Goal: Task Accomplishment & Management: Complete application form

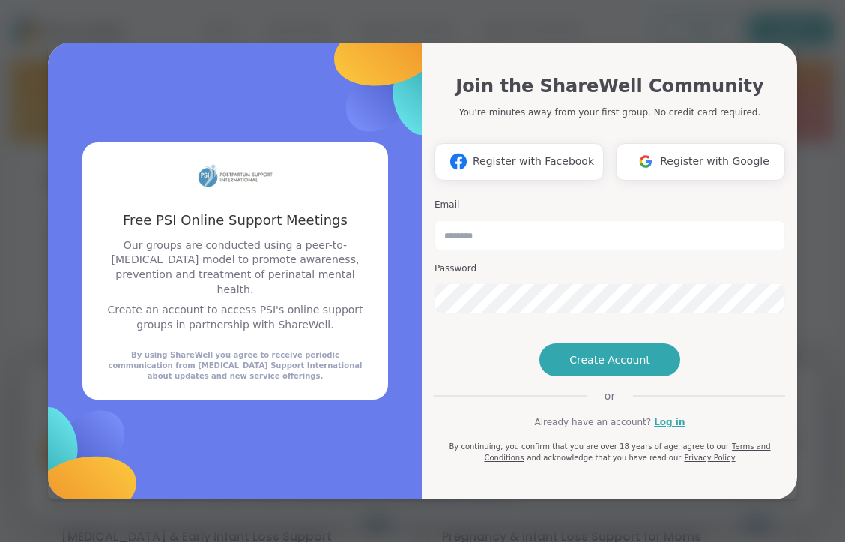
click at [516, 193] on div "Email Password" at bounding box center [610, 256] width 351 height 127
click at [592, 367] on span "Create Account" at bounding box center [610, 359] width 81 height 15
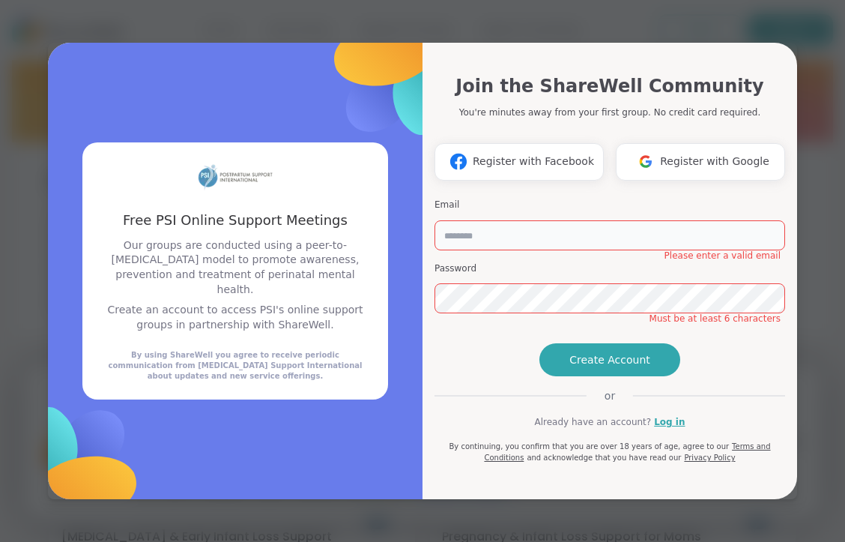
click at [507, 220] on input "email" at bounding box center [610, 235] width 351 height 30
type input "**********"
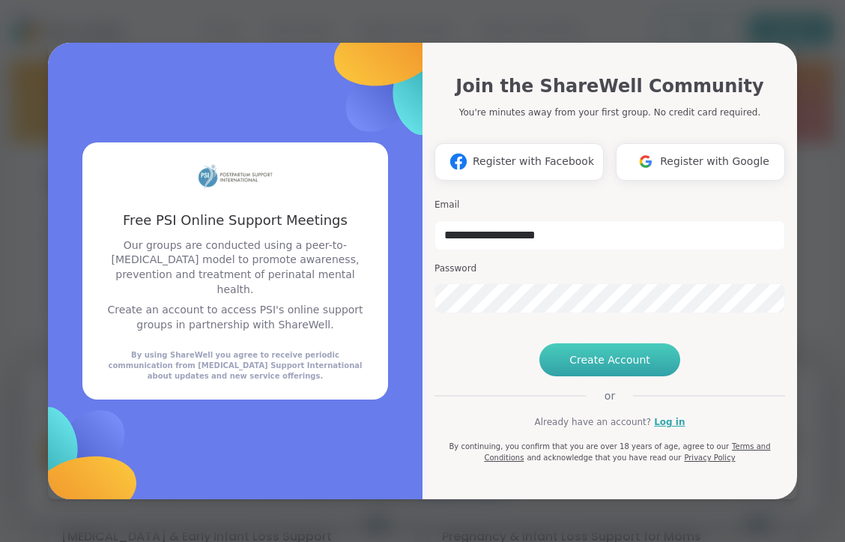
click at [612, 367] on span "Create Account" at bounding box center [610, 359] width 81 height 15
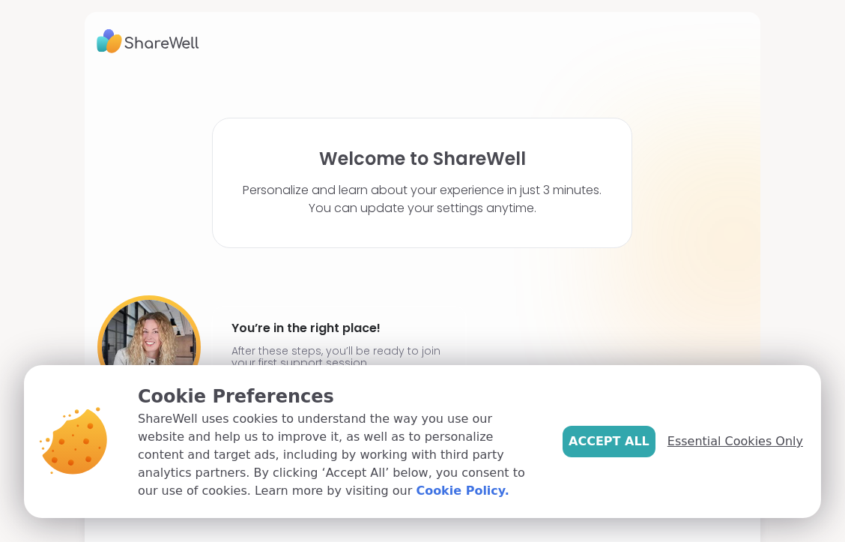
click at [712, 450] on span "Essential Cookies Only" at bounding box center [736, 441] width 136 height 18
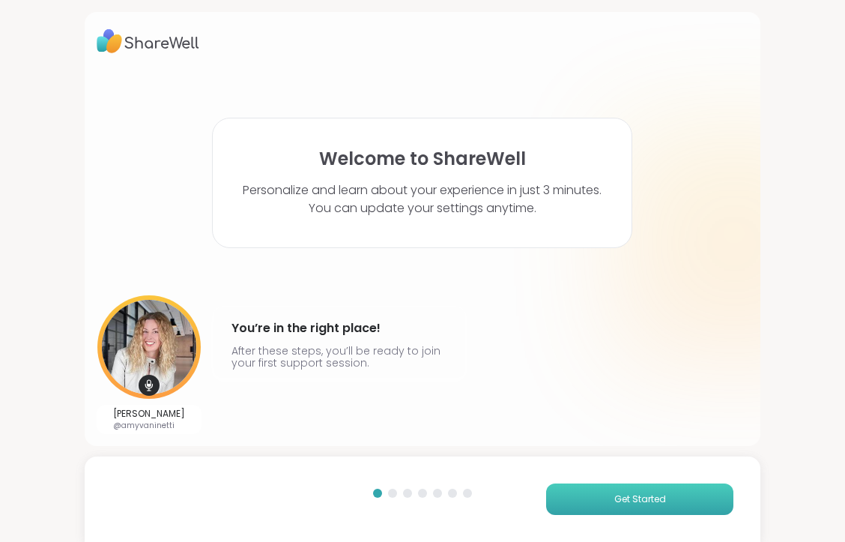
click at [630, 496] on span "Get Started" at bounding box center [641, 498] width 52 height 13
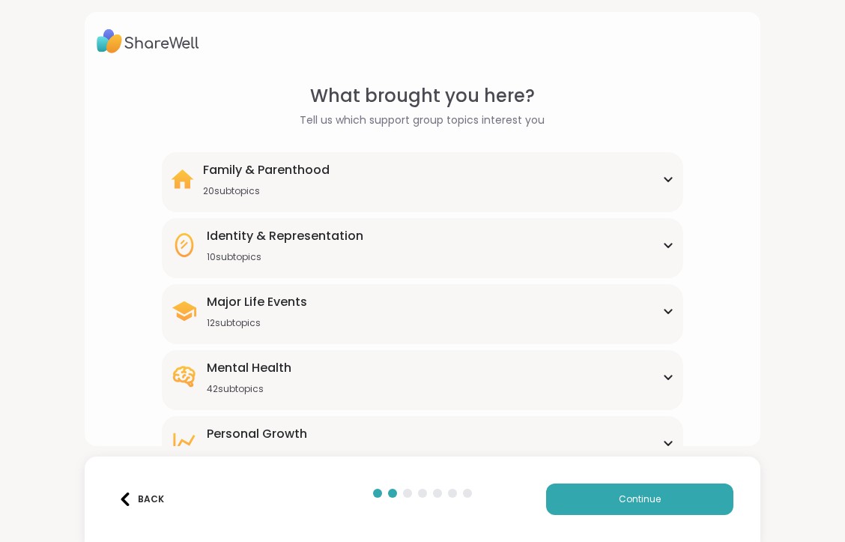
click at [666, 312] on icon at bounding box center [669, 312] width 7 height 4
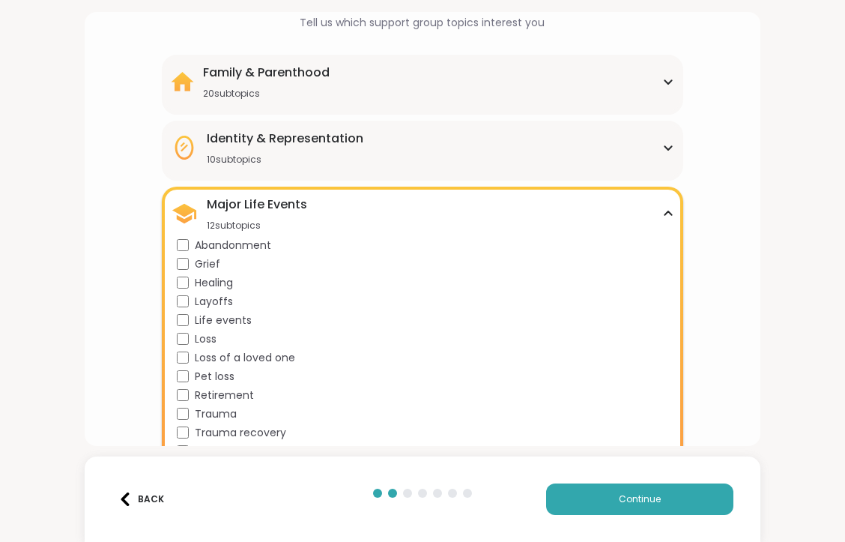
scroll to position [75, 0]
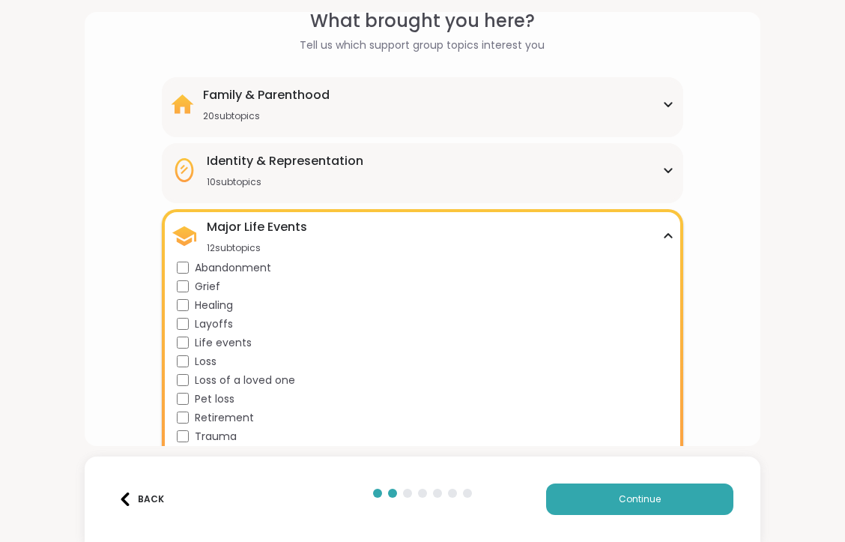
click at [663, 106] on icon at bounding box center [669, 103] width 12 height 7
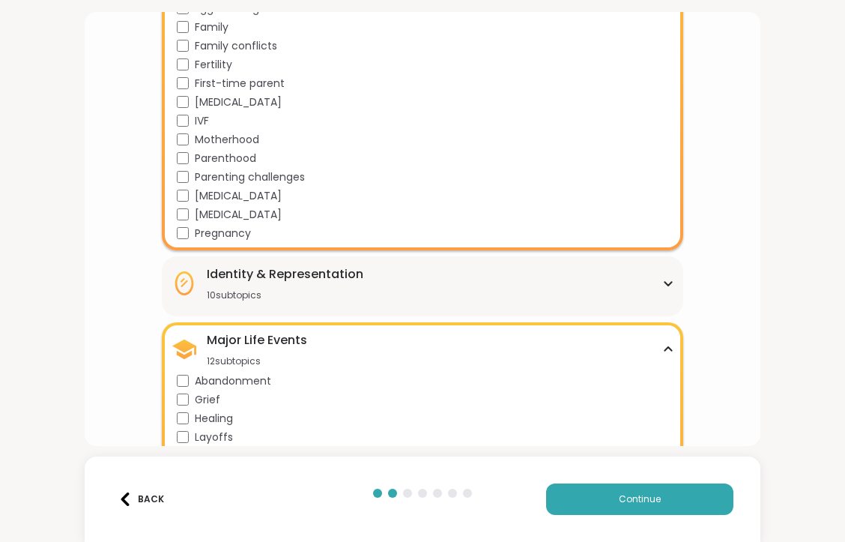
scroll to position [530, 0]
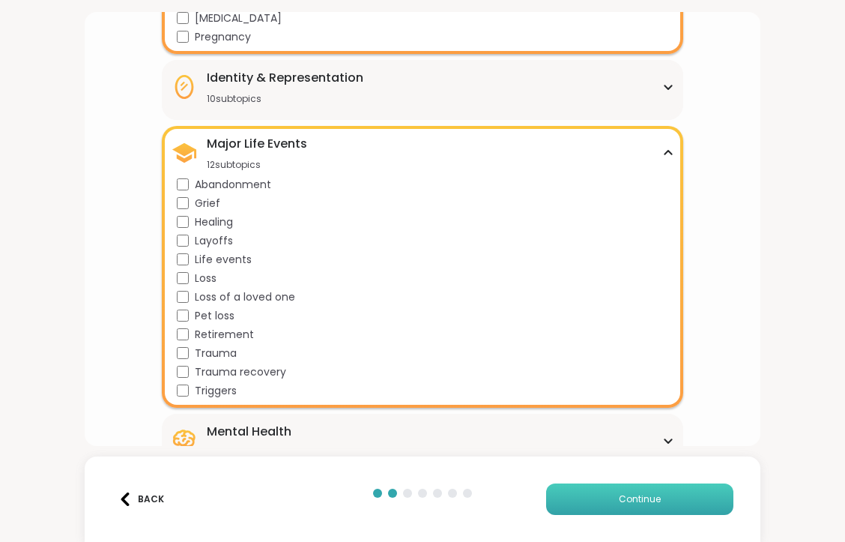
click at [670, 506] on button "Continue" at bounding box center [639, 498] width 187 height 31
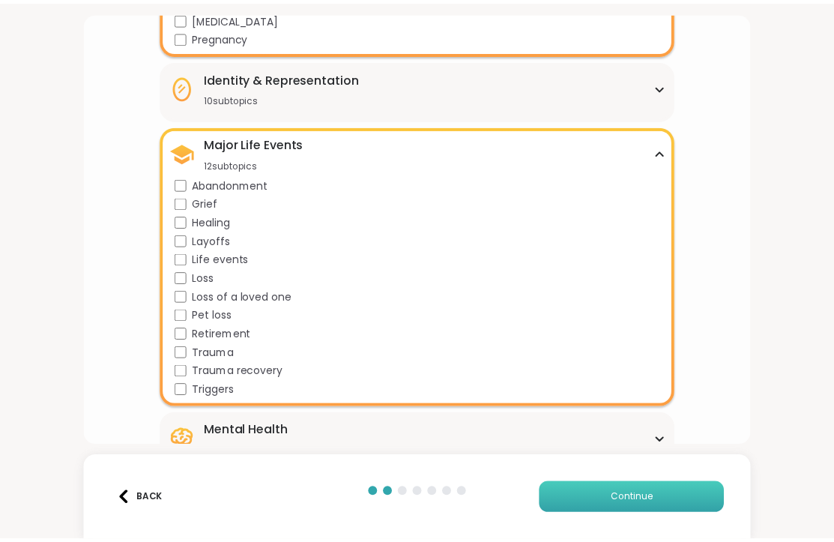
scroll to position [0, 0]
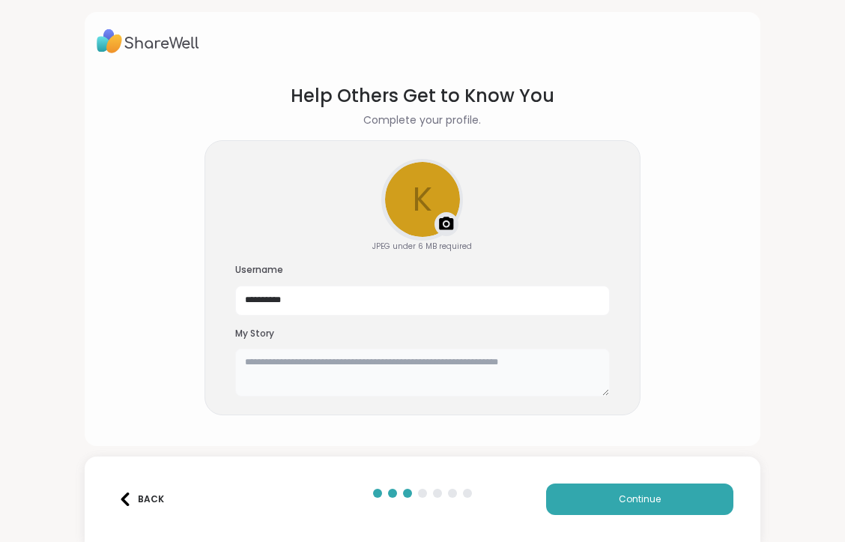
click at [543, 365] on textarea at bounding box center [422, 373] width 375 height 48
type textarea "*"
click at [245, 359] on textarea "**********" at bounding box center [422, 373] width 375 height 48
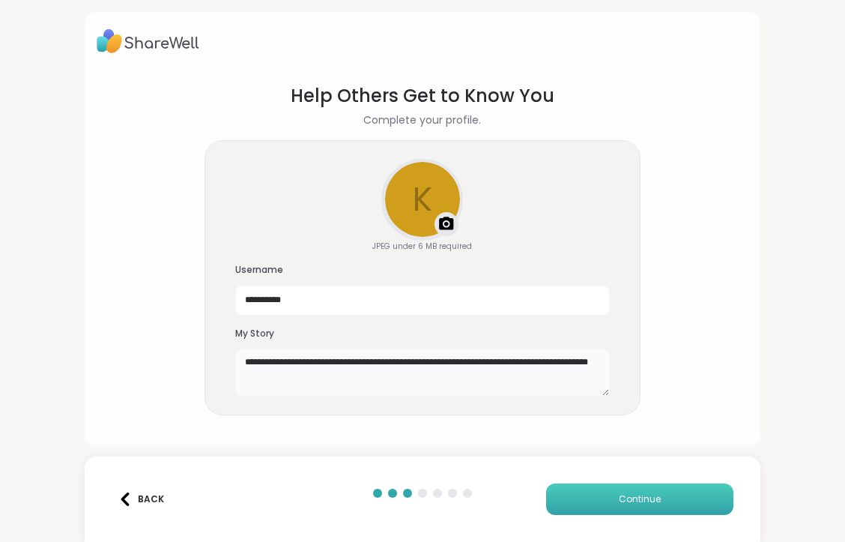
type textarea "**********"
click at [621, 500] on span "Continue" at bounding box center [640, 498] width 42 height 13
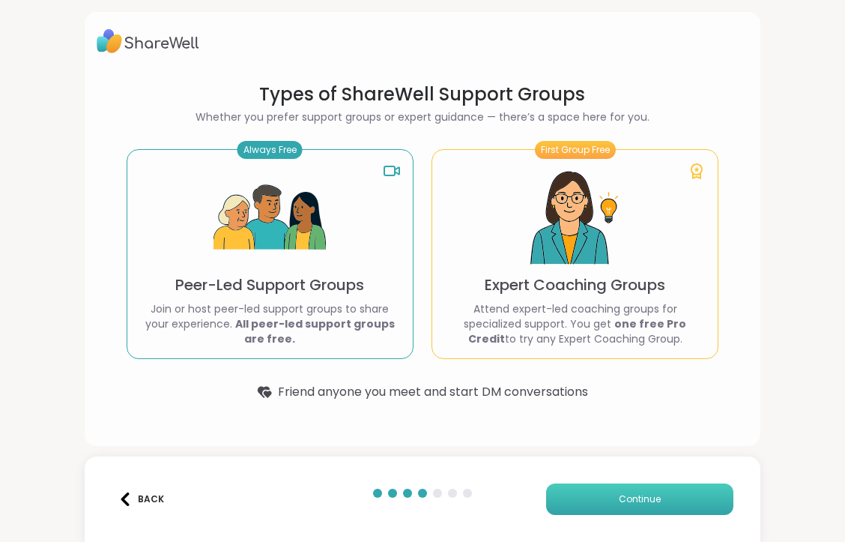
click at [609, 503] on button "Continue" at bounding box center [639, 498] width 187 height 31
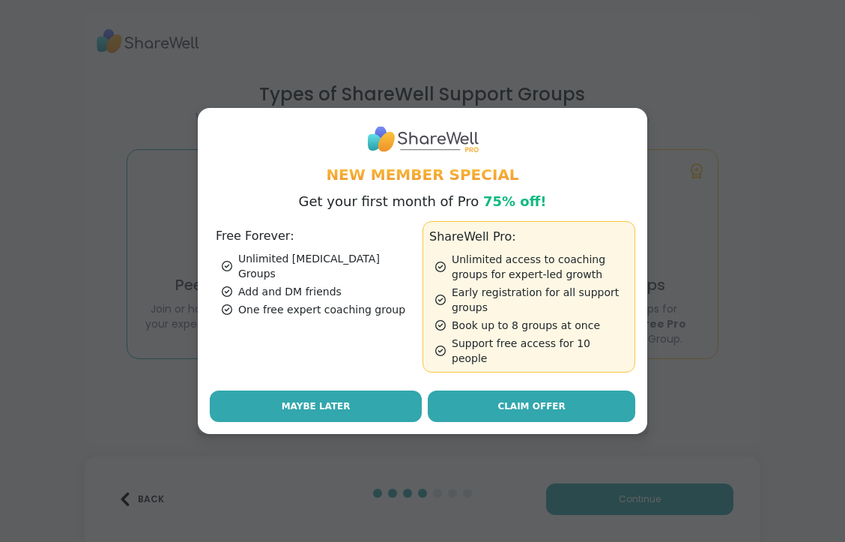
click at [350, 392] on button "Maybe Later" at bounding box center [316, 405] width 212 height 31
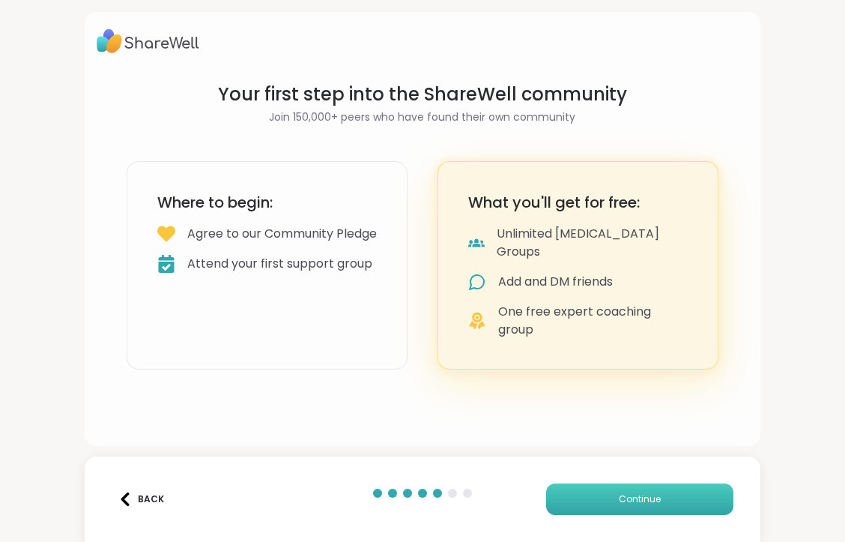
click at [633, 498] on span "Continue" at bounding box center [640, 498] width 42 height 13
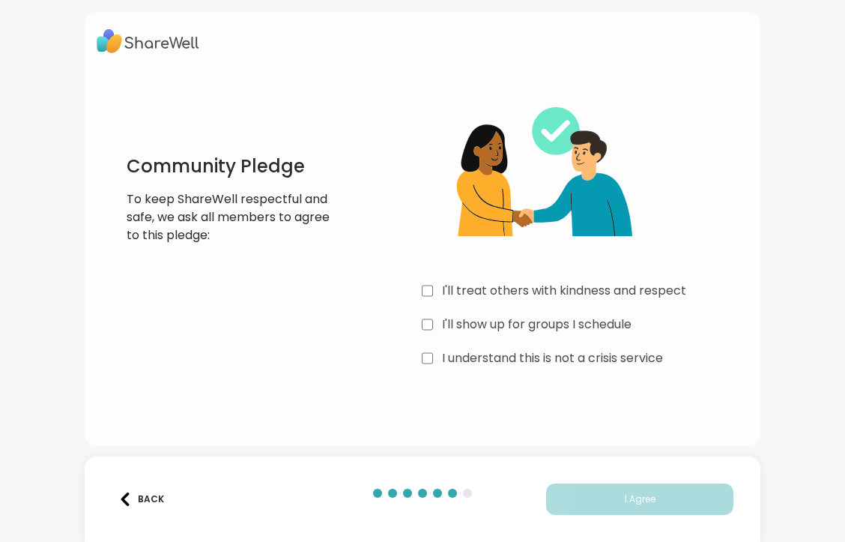
click at [429, 290] on div "I'll treat others with kindness and respect" at bounding box center [585, 291] width 327 height 18
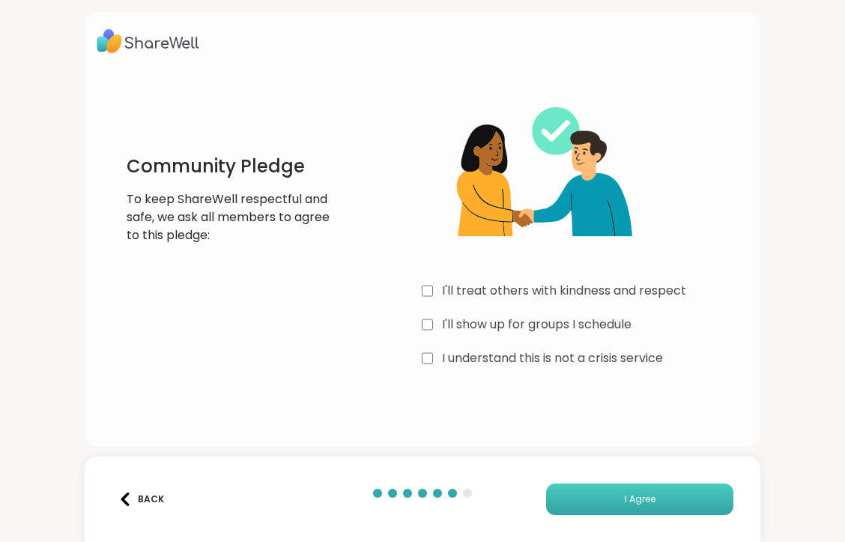
click at [634, 501] on span "I Agree" at bounding box center [640, 498] width 31 height 13
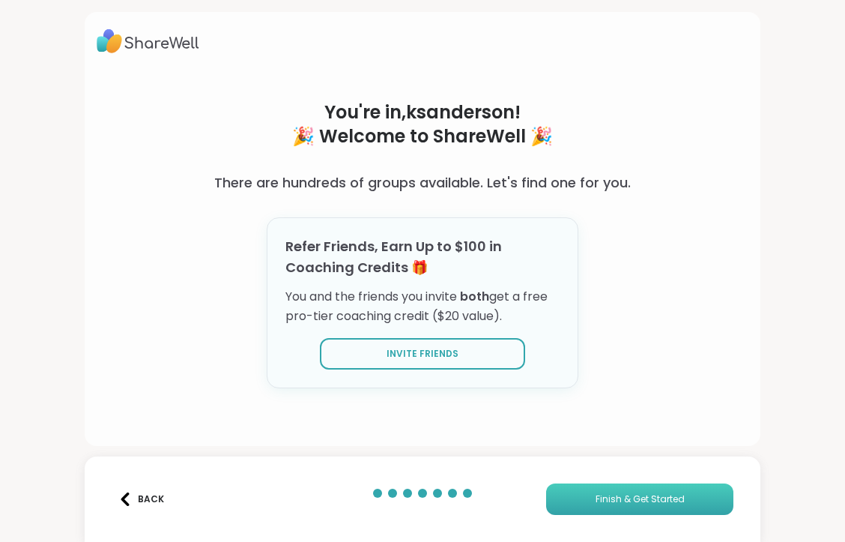
click at [633, 505] on span "Finish & Get Started" at bounding box center [640, 498] width 89 height 13
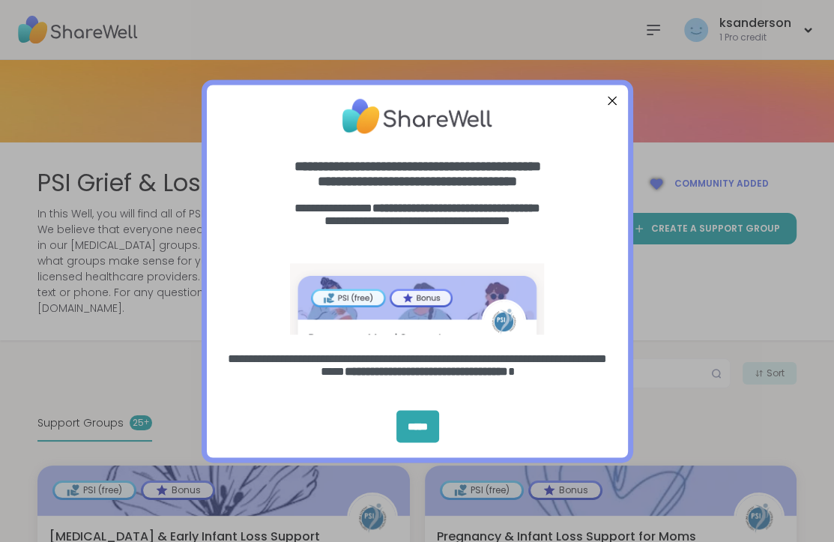
click at [614, 98] on div "Close Step" at bounding box center [611, 100] width 19 height 19
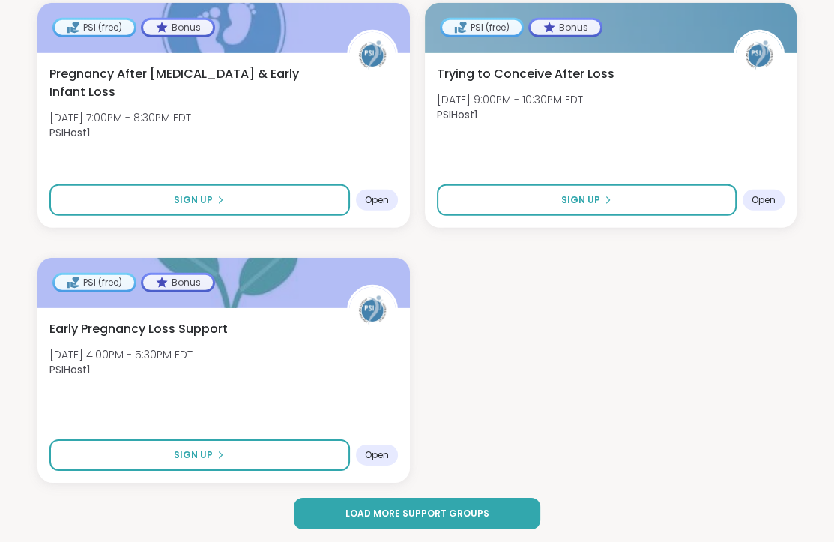
scroll to position [3284, 0]
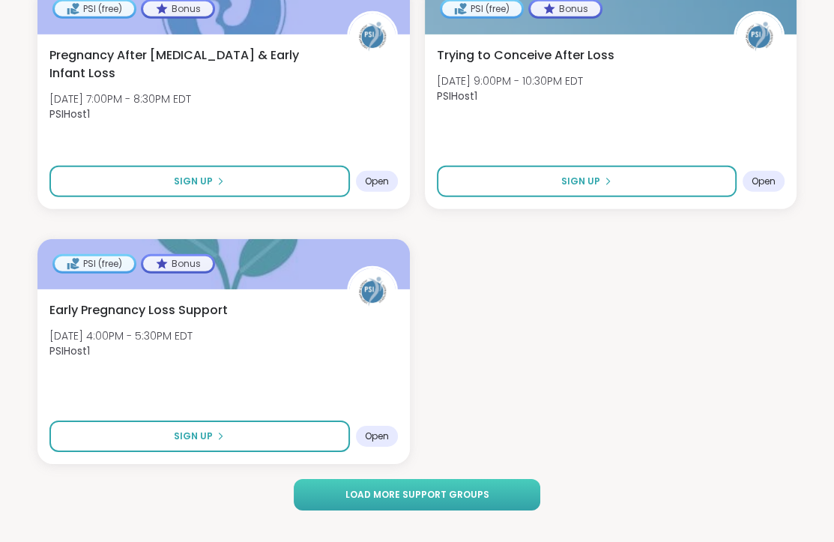
click at [482, 488] on span "Load more support groups" at bounding box center [417, 494] width 144 height 13
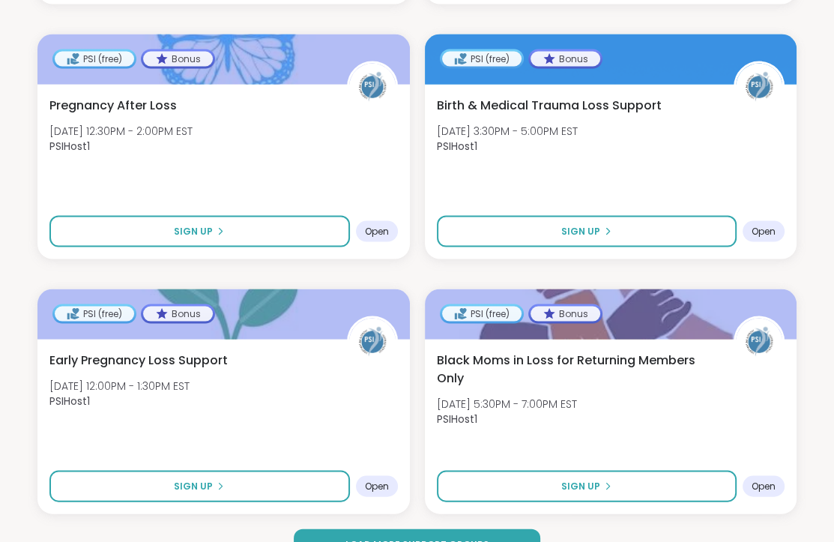
scroll to position [6342, 0]
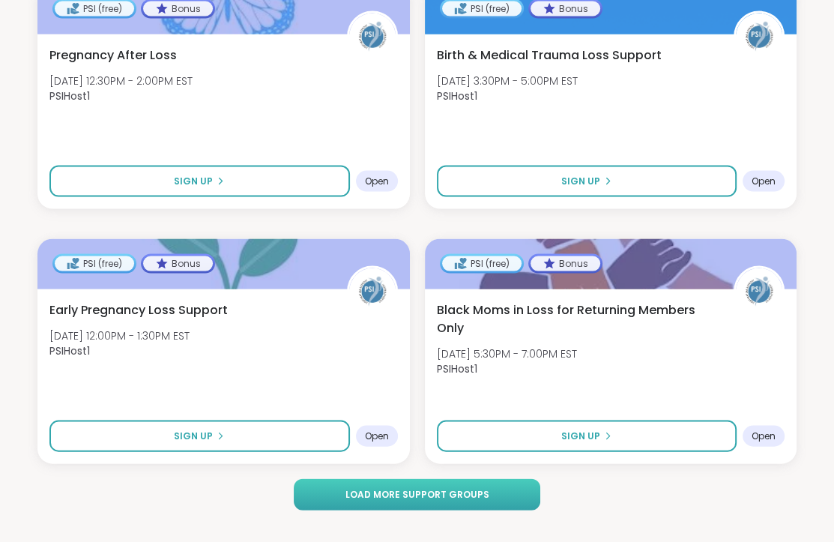
click at [468, 488] on span "Load more support groups" at bounding box center [417, 494] width 144 height 13
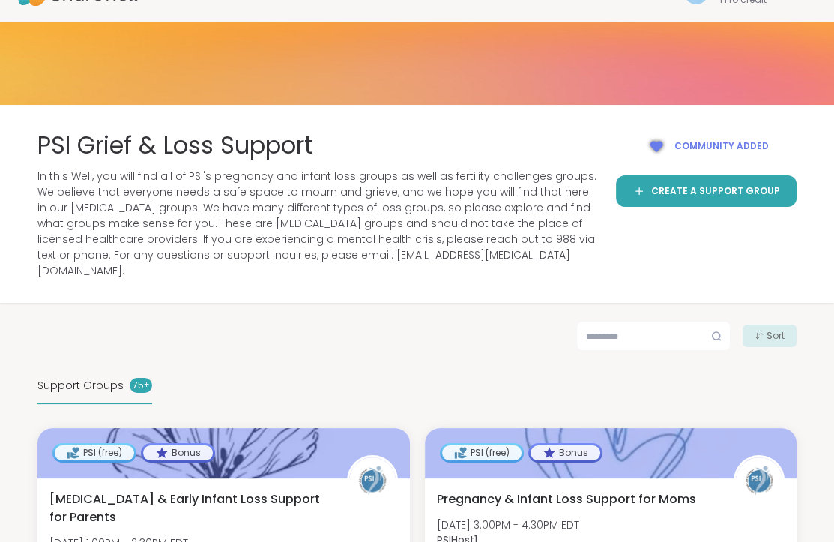
scroll to position [0, 0]
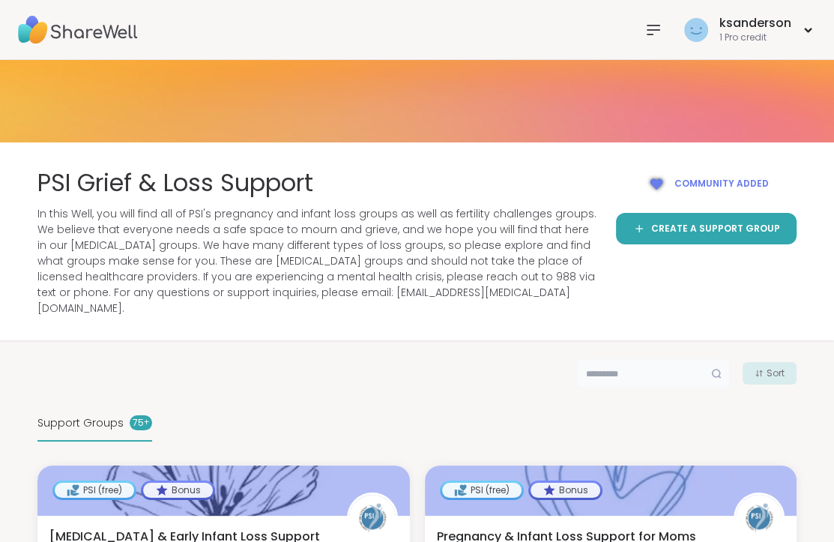
click at [579, 358] on input "text" at bounding box center [653, 373] width 154 height 30
type input "*******"
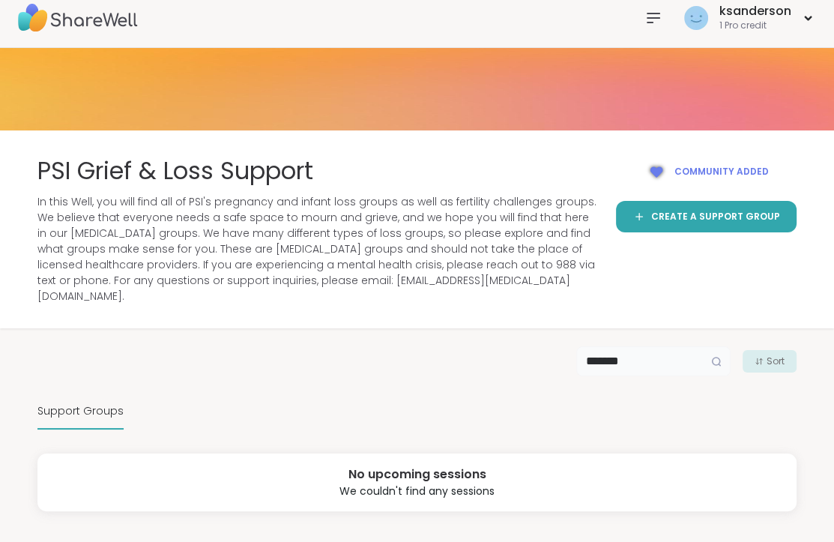
scroll to position [13, 0]
